Goal: Information Seeking & Learning: Learn about a topic

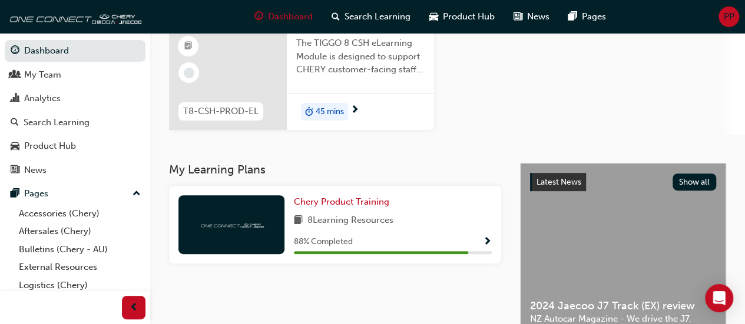
scroll to position [152, 0]
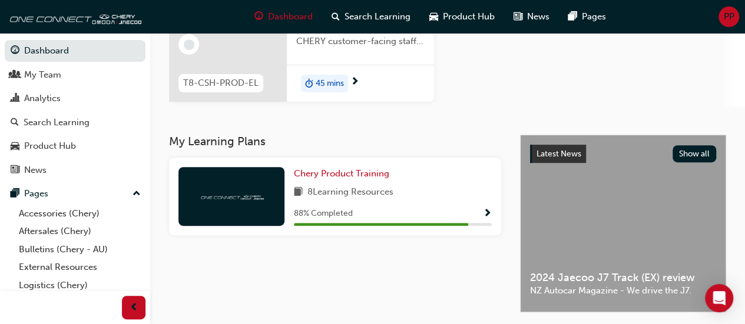
click at [356, 81] on span "next-icon" at bounding box center [354, 82] width 9 height 11
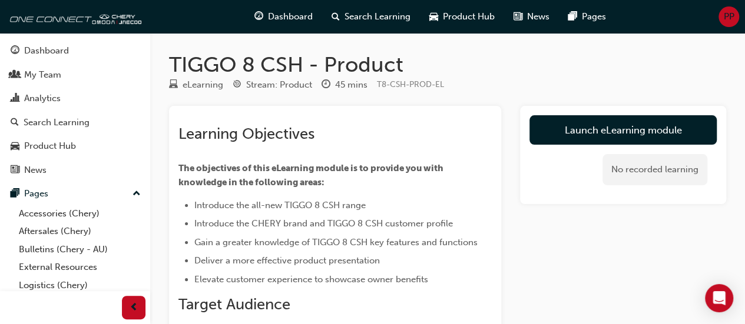
scroll to position [135, 0]
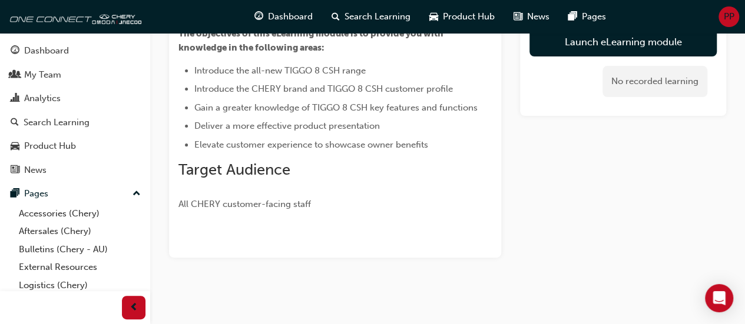
click at [375, 241] on div at bounding box center [334, 243] width 313 height 9
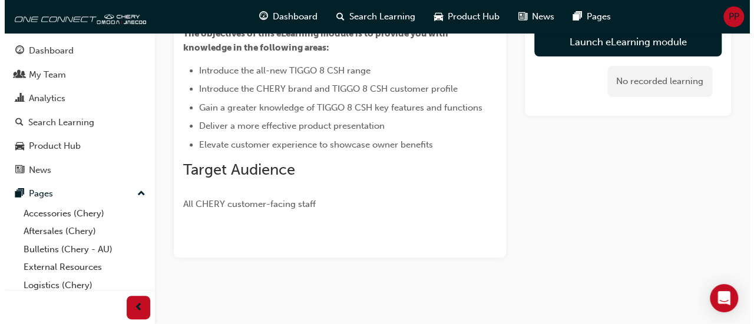
scroll to position [0, 0]
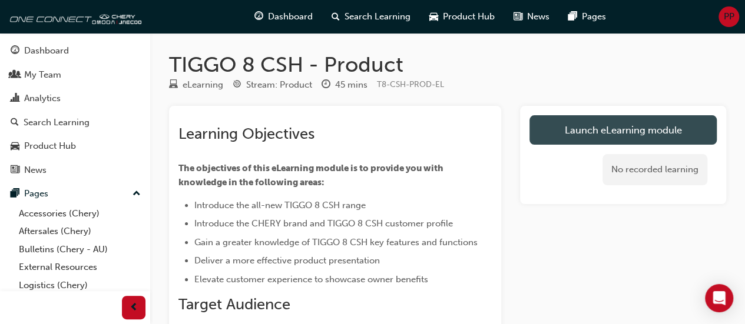
click at [683, 131] on link "Launch eLearning module" at bounding box center [622, 129] width 187 height 29
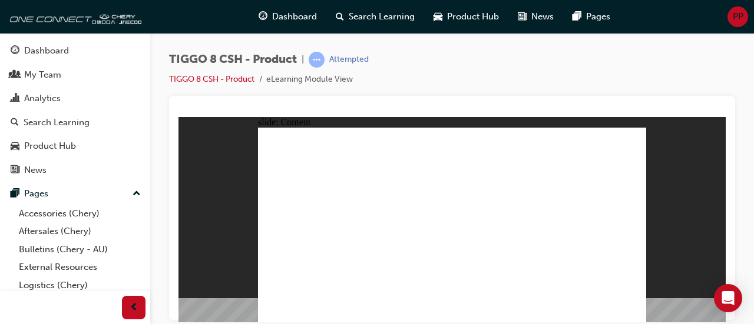
click at [751, 191] on div "TIGGO 8 CSH - Product | Attempted TIGGO 8 CSH - Product eLearning Module View" at bounding box center [452, 164] width 604 height 262
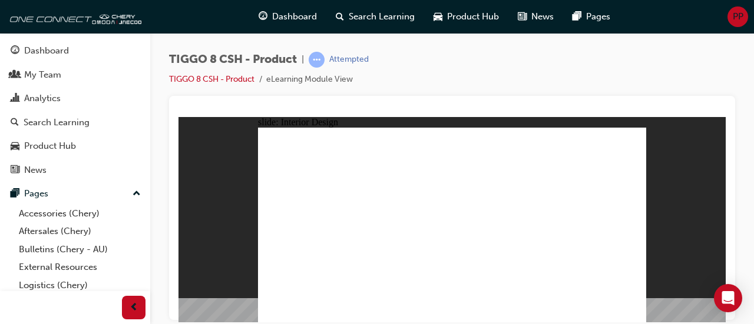
drag, startPoint x: 501, startPoint y: 210, endPoint x: 420, endPoint y: 221, distance: 81.4
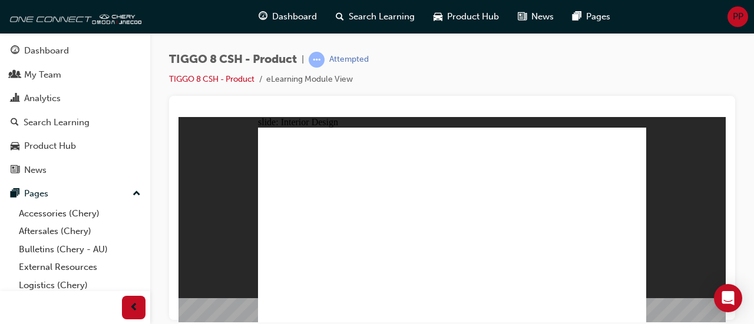
drag, startPoint x: 366, startPoint y: 174, endPoint x: 566, endPoint y: 211, distance: 202.9
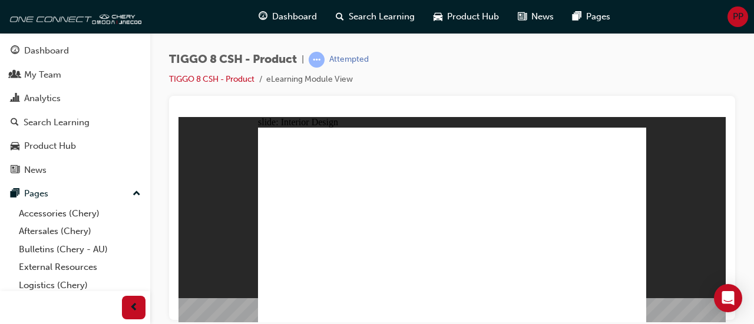
drag, startPoint x: 569, startPoint y: 311, endPoint x: 446, endPoint y: 246, distance: 139.6
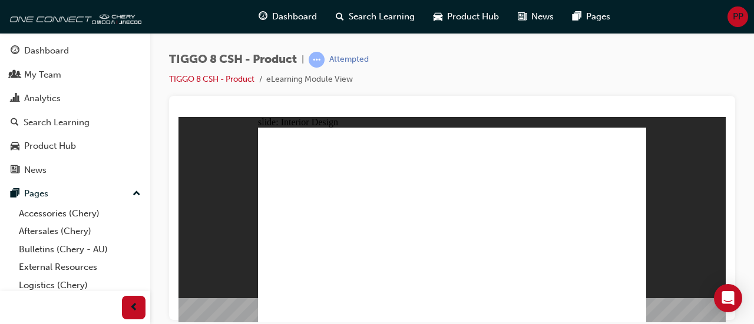
drag, startPoint x: 462, startPoint y: 249, endPoint x: 41, endPoint y: 243, distance: 421.1
click at [178, 243] on html "slide: Interior Design T18FL4360.jpg : 360 degree image interaction. free explo…" at bounding box center [451, 220] width 547 height 206
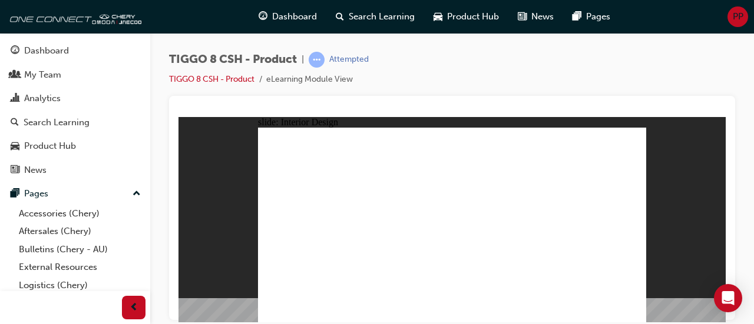
click at [181, 184] on div "slide: Interior Design 15.6'' Interactive Touch Screen Powered by a Qualcomm Sn…" at bounding box center [451, 220] width 547 height 206
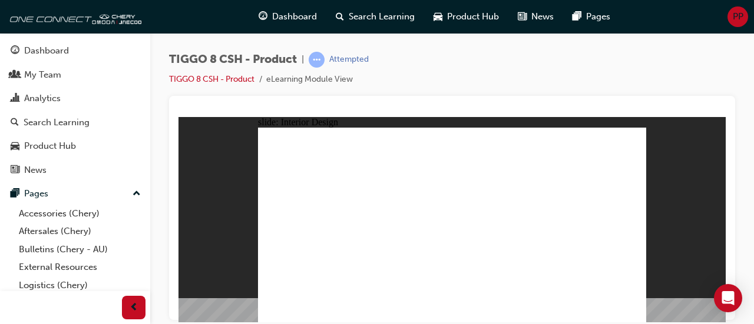
click at [425, 117] on html "slide: Interior Design 15.6'' Interactive Touch Screen Powered by a Qualcomm Sn…" at bounding box center [451, 220] width 547 height 206
click at [360, 117] on html "slide: Interior Design 15.6'' Interactive Touch Screen Powered by a Qualcomm Sn…" at bounding box center [451, 220] width 547 height 206
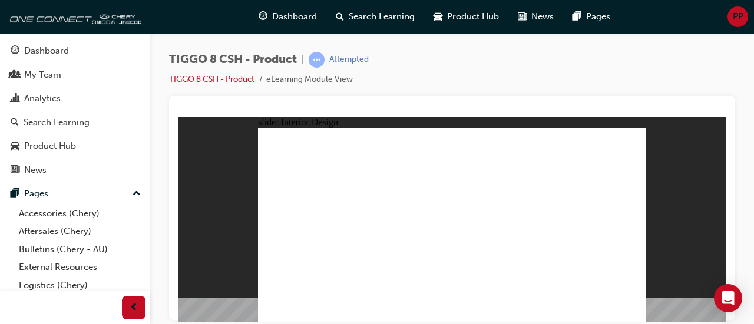
click at [506, 322] on html "slide: Interior Design 15.6'' Interactive Touch Screen Powered by a Qualcomm Sn…" at bounding box center [451, 220] width 547 height 206
click at [522, 322] on html "slide: Interior Design 15.6'' Interactive Touch Screen Powered by a Qualcomm Sn…" at bounding box center [451, 220] width 547 height 206
click at [456, 322] on html "slide: Interior Design 15.6'' Interactive Touch Screen Powered by a Qualcomm Sn…" at bounding box center [451, 220] width 547 height 206
click at [423, 322] on html "slide: Interior Design 15.6'' Interactive Touch Screen Powered by a Qualcomm Sn…" at bounding box center [451, 220] width 547 height 206
click at [489, 322] on html "slide: Interior Design 15.6'' Interactive Touch Screen Powered by a Qualcomm Sn…" at bounding box center [451, 220] width 547 height 206
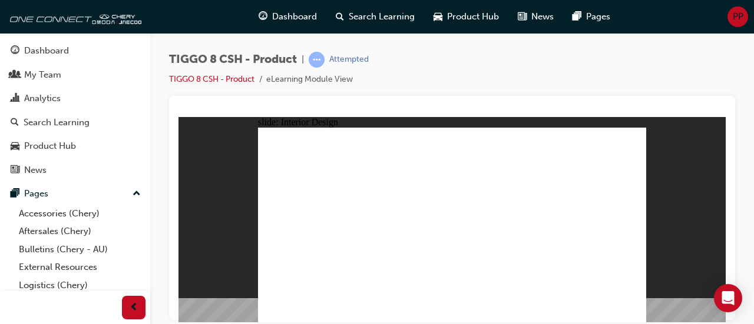
drag, startPoint x: 440, startPoint y: 260, endPoint x: 354, endPoint y: 261, distance: 86.0
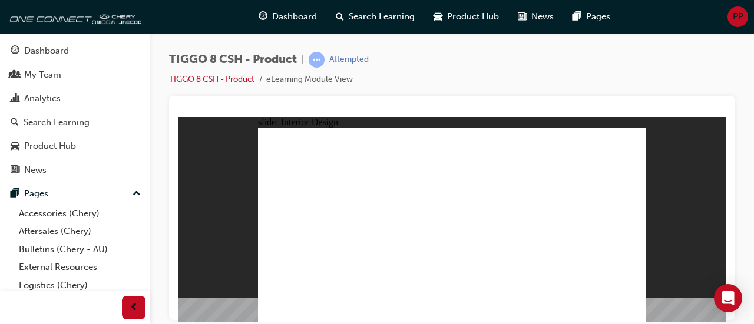
drag, startPoint x: 399, startPoint y: 264, endPoint x: 504, endPoint y: 246, distance: 106.4
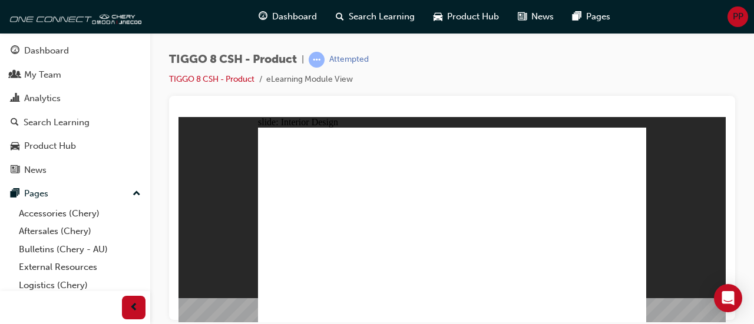
click at [625, 117] on html "slide: Interior Design 15.6'' Interactive Touch Screen Powered by a Qualcomm Sn…" at bounding box center [451, 220] width 547 height 206
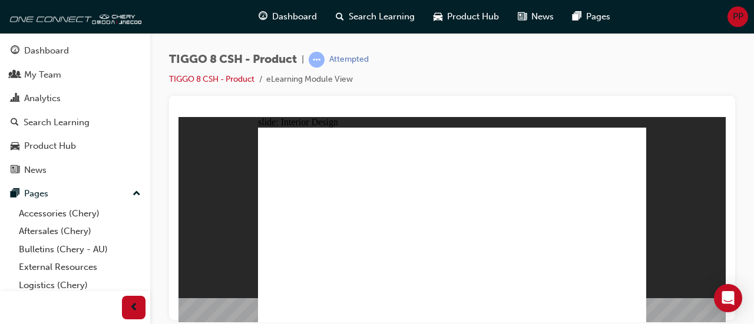
drag, startPoint x: 605, startPoint y: 216, endPoint x: 604, endPoint y: 223, distance: 7.3
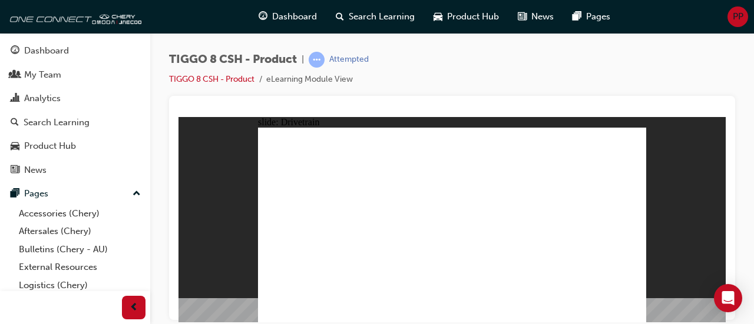
drag, startPoint x: 537, startPoint y: 243, endPoint x: 557, endPoint y: 231, distance: 22.9
drag, startPoint x: 557, startPoint y: 231, endPoint x: 526, endPoint y: 163, distance: 75.6
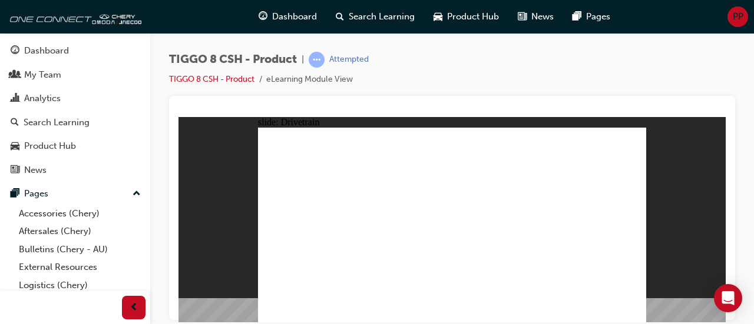
drag, startPoint x: 410, startPoint y: 167, endPoint x: 305, endPoint y: 287, distance: 159.8
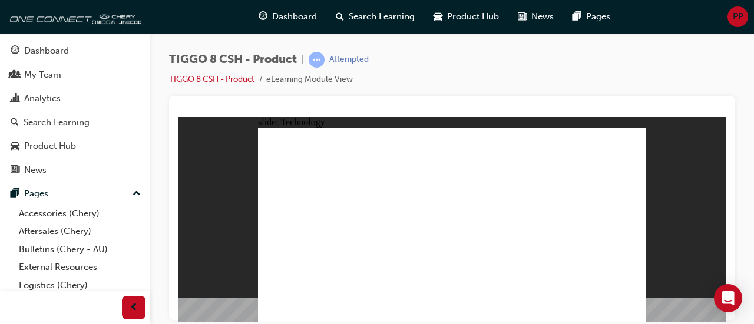
drag, startPoint x: 574, startPoint y: 274, endPoint x: 482, endPoint y: 167, distance: 141.2
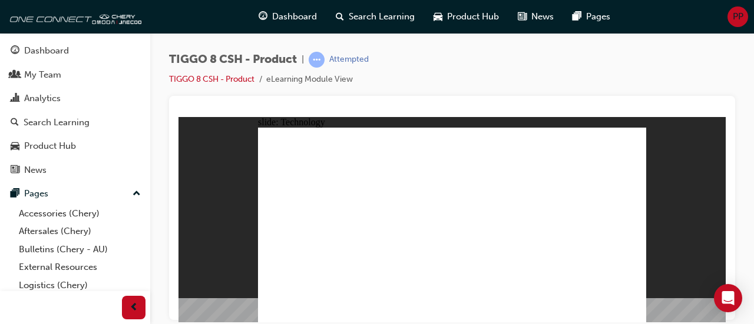
drag, startPoint x: 303, startPoint y: 174, endPoint x: 316, endPoint y: 280, distance: 106.9
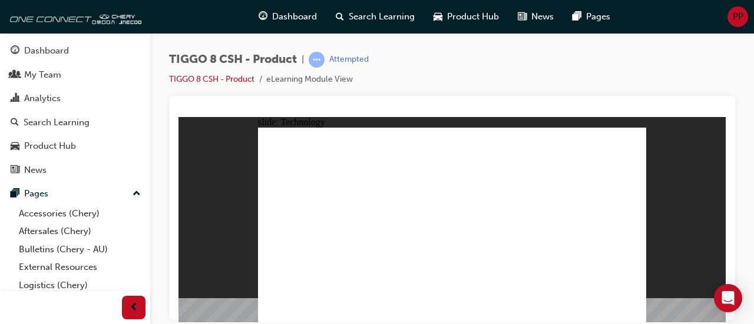
drag, startPoint x: 316, startPoint y: 280, endPoint x: 439, endPoint y: 262, distance: 123.8
drag, startPoint x: 439, startPoint y: 262, endPoint x: 589, endPoint y: 157, distance: 183.9
drag, startPoint x: 589, startPoint y: 157, endPoint x: 320, endPoint y: 178, distance: 269.9
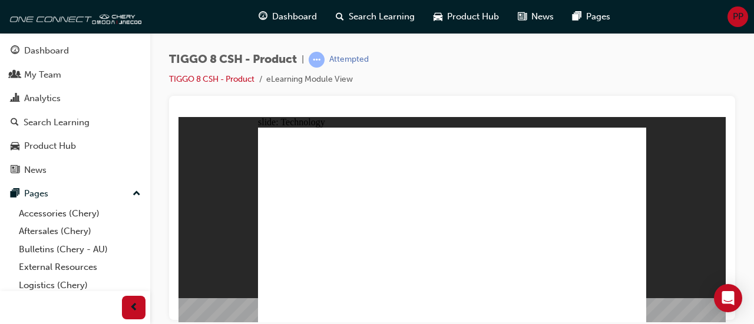
drag, startPoint x: 320, startPoint y: 178, endPoint x: 310, endPoint y: 311, distance: 133.5
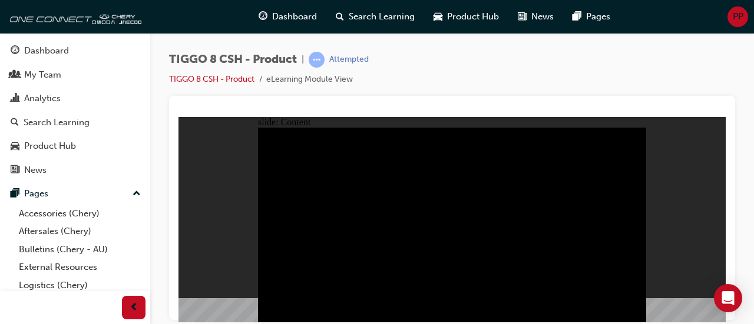
drag, startPoint x: 475, startPoint y: 168, endPoint x: 463, endPoint y: 216, distance: 49.0
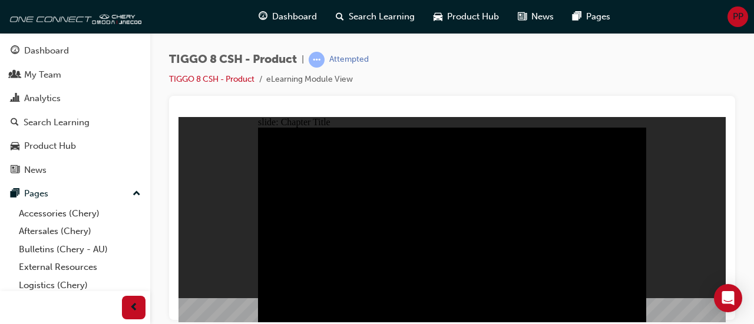
radio input "true"
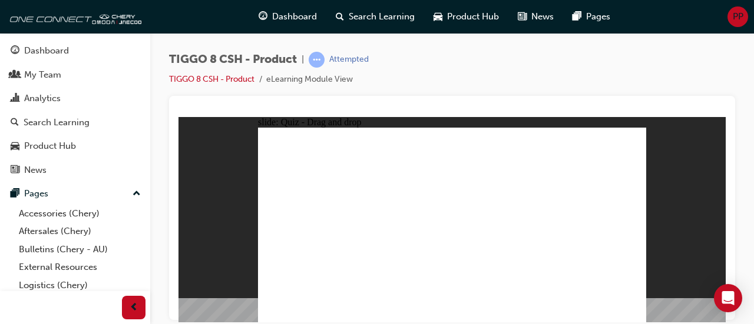
drag, startPoint x: 591, startPoint y: 141, endPoint x: 297, endPoint y: 232, distance: 307.5
drag, startPoint x: 487, startPoint y: 183, endPoint x: 461, endPoint y: 228, distance: 51.7
drag, startPoint x: 451, startPoint y: 150, endPoint x: 538, endPoint y: 234, distance: 121.6
drag, startPoint x: 572, startPoint y: 181, endPoint x: 612, endPoint y: 230, distance: 63.6
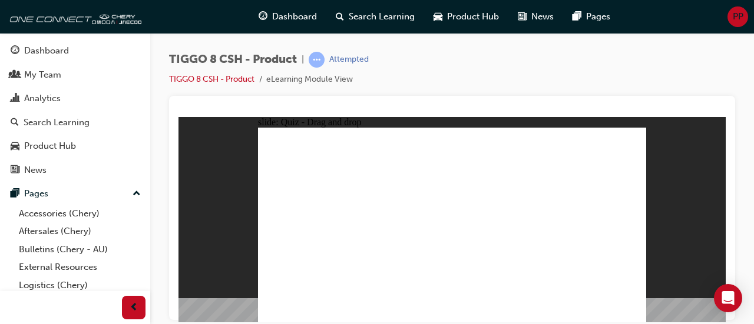
drag, startPoint x: 531, startPoint y: 144, endPoint x: 391, endPoint y: 230, distance: 164.1
checkbox input "true"
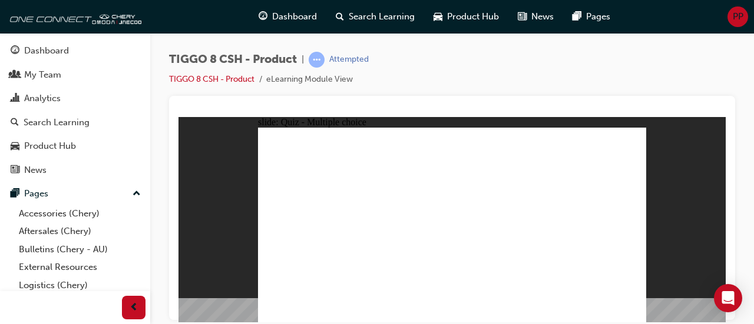
radio input "true"
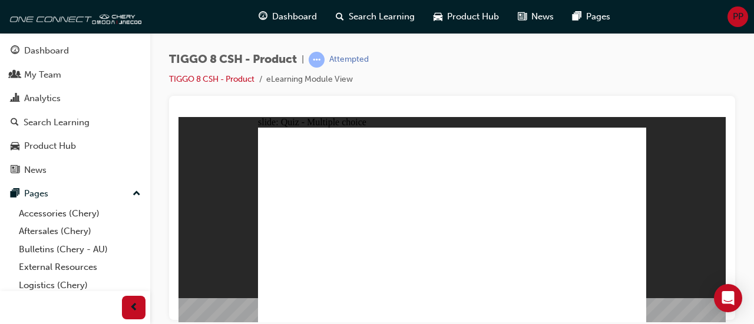
drag, startPoint x: 471, startPoint y: 141, endPoint x: 502, endPoint y: 285, distance: 147.5
drag, startPoint x: 467, startPoint y: 142, endPoint x: 529, endPoint y: 245, distance: 120.2
drag, startPoint x: 582, startPoint y: 142, endPoint x: 513, endPoint y: 247, distance: 125.9
drag, startPoint x: 534, startPoint y: 170, endPoint x: 512, endPoint y: 251, distance: 84.1
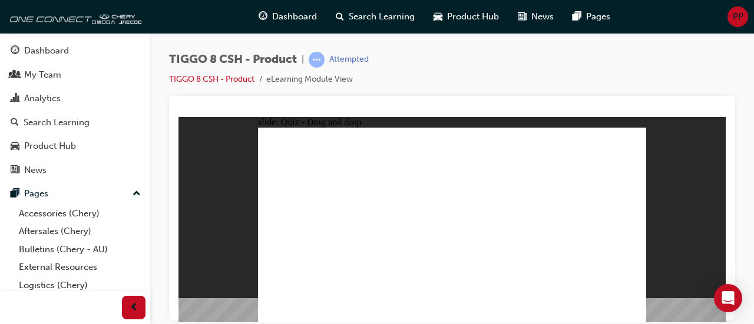
drag, startPoint x: 531, startPoint y: 158, endPoint x: 530, endPoint y: 272, distance: 113.7
drag, startPoint x: 533, startPoint y: 147, endPoint x: 485, endPoint y: 258, distance: 120.8
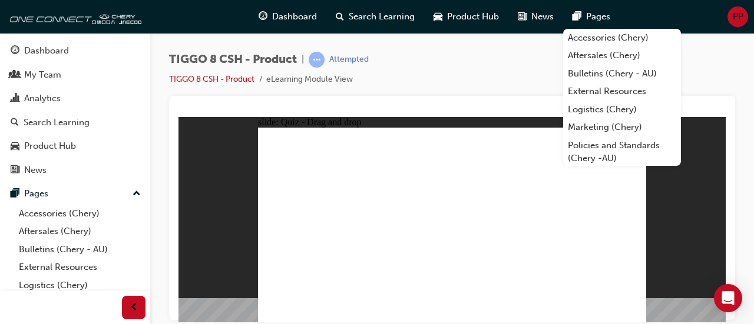
drag, startPoint x: 473, startPoint y: 157, endPoint x: 525, endPoint y: 261, distance: 115.9
click at [701, 233] on div "slide: Quiz - Drag and drop Rectangle 2 Rectangle 1 Question 5 Drag and drop th…" at bounding box center [451, 220] width 547 height 206
click at [470, 74] on div "TIGGO 8 CSH - Product | Attempted TIGGO 8 CSH - Product eLearning Module View" at bounding box center [452, 74] width 566 height 44
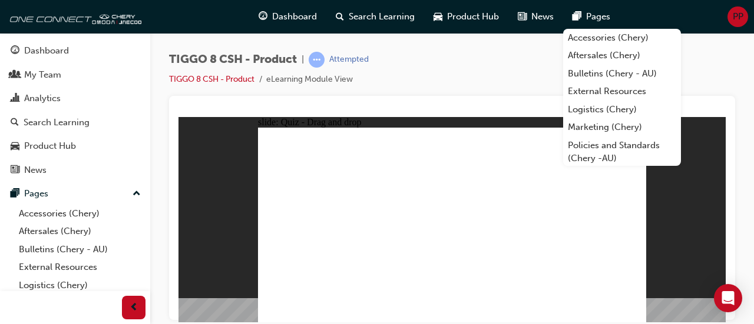
click at [500, 75] on div "TIGGO 8 CSH - Product | Attempted TIGGO 8 CSH - Product eLearning Module View" at bounding box center [452, 74] width 566 height 44
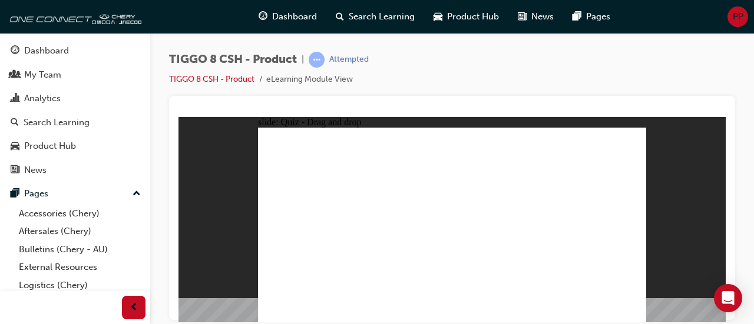
drag, startPoint x: 611, startPoint y: 154, endPoint x: 518, endPoint y: 264, distance: 144.2
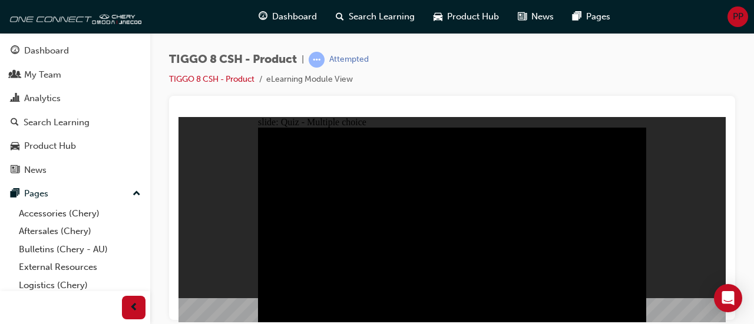
radio input "true"
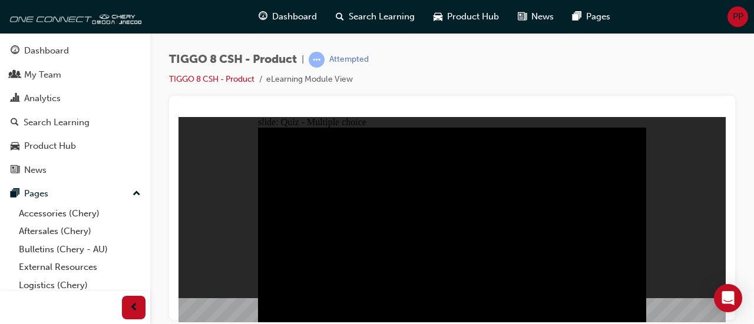
radio input "true"
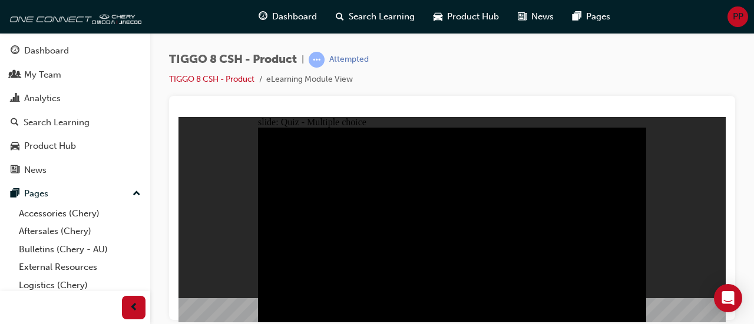
checkbox input "true"
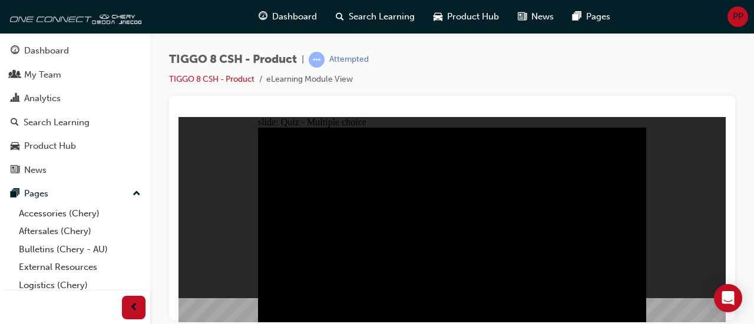
checkbox input "true"
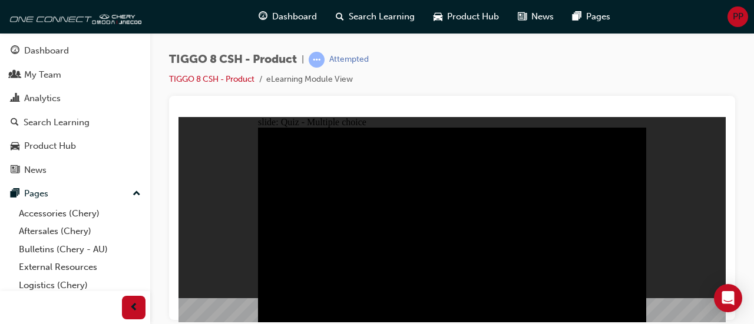
checkbox input "true"
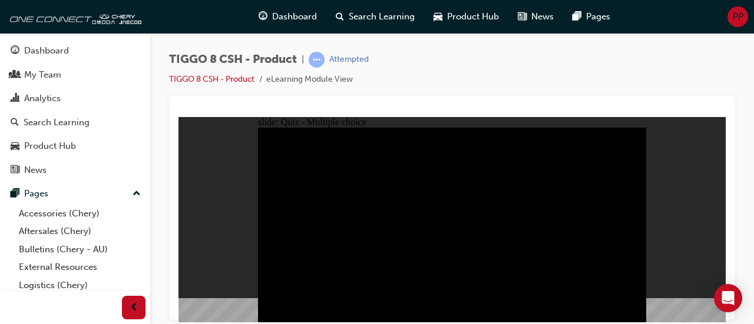
checkbox input "true"
